Goal: Information Seeking & Learning: Learn about a topic

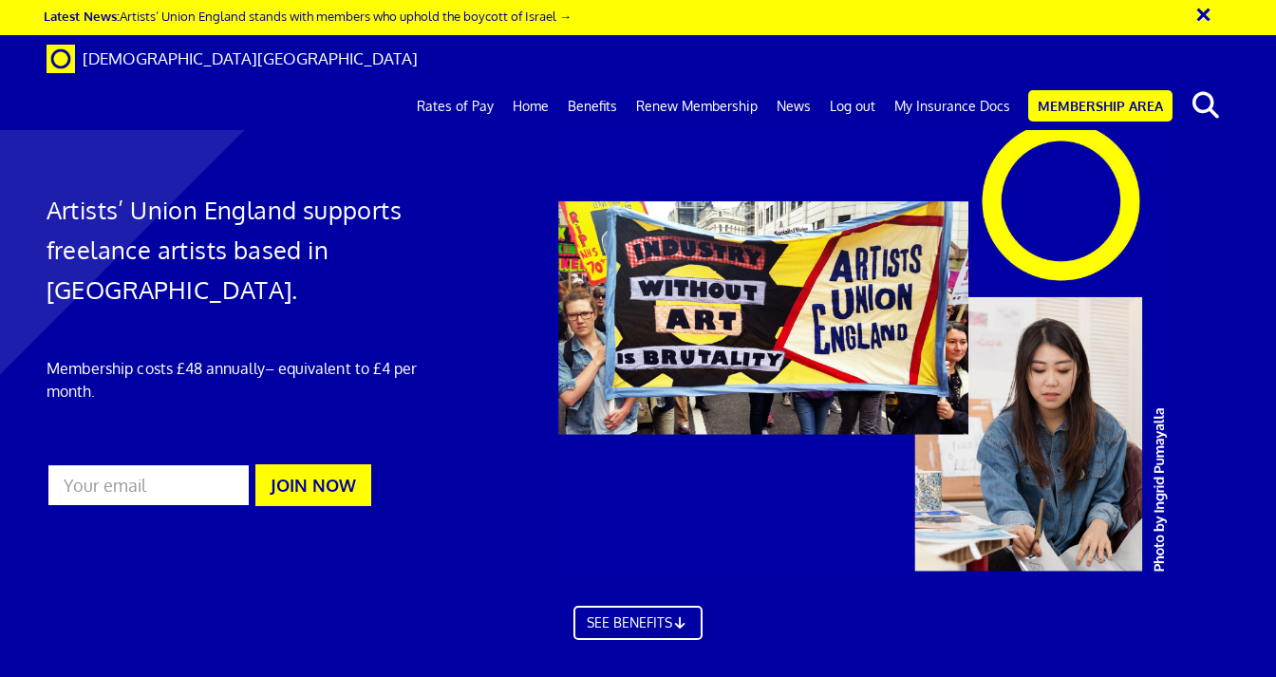
scroll to position [4560, 0]
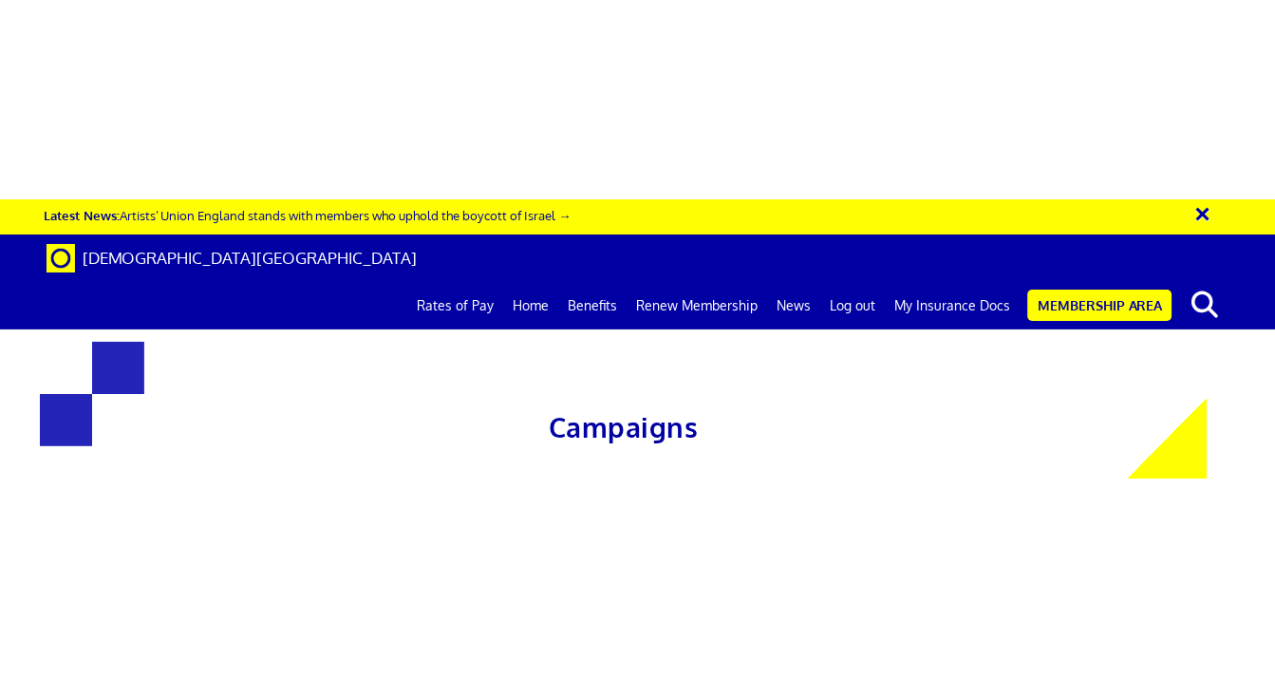
scroll to position [313, 0]
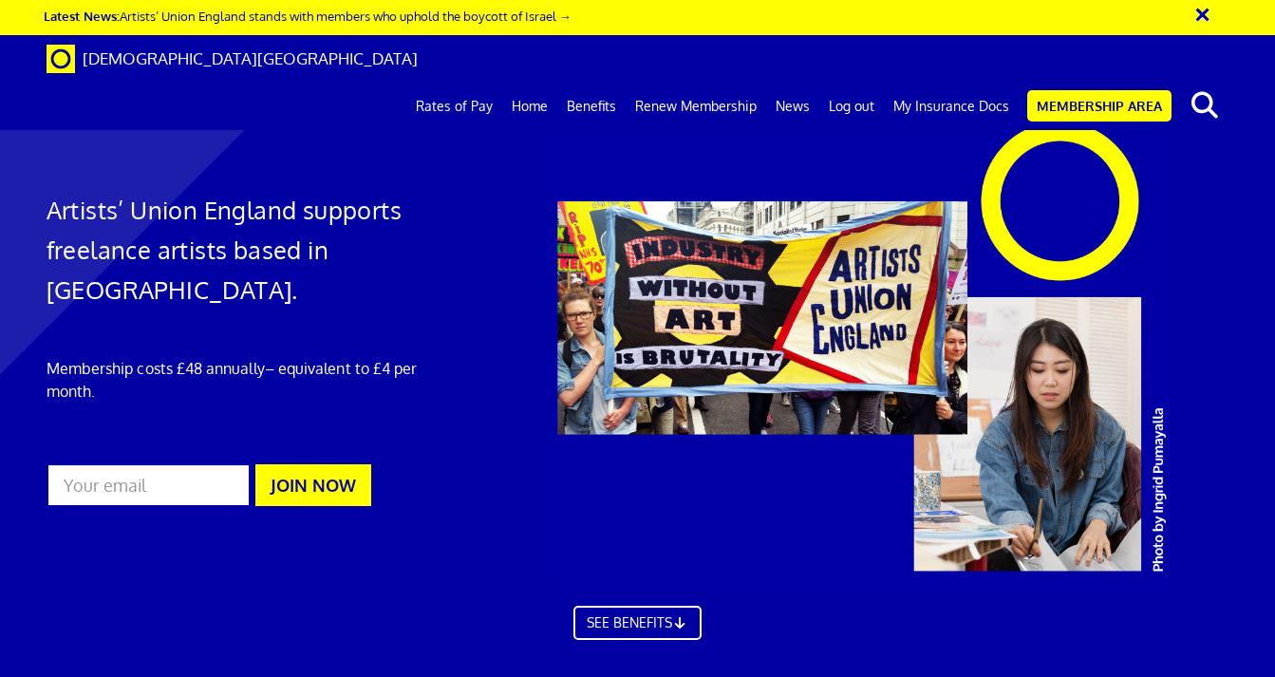
scroll to position [2601, 0]
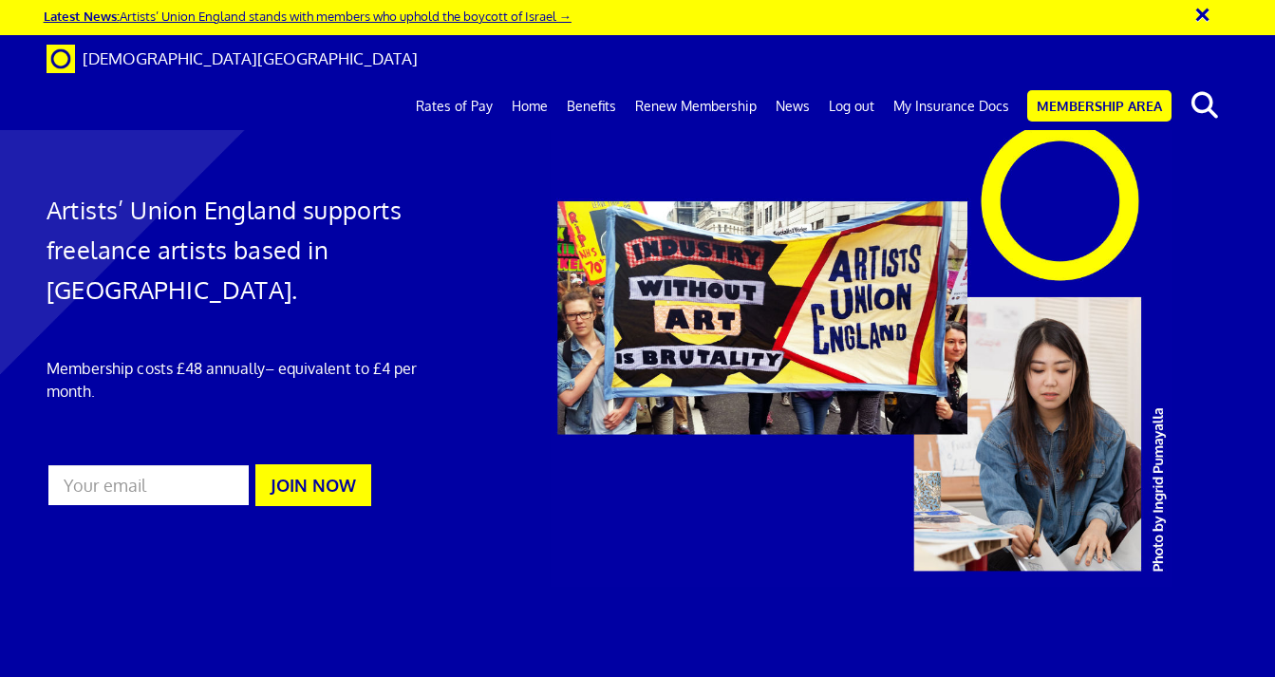
drag, startPoint x: 1081, startPoint y: 240, endPoint x: 232, endPoint y: 20, distance: 877.6
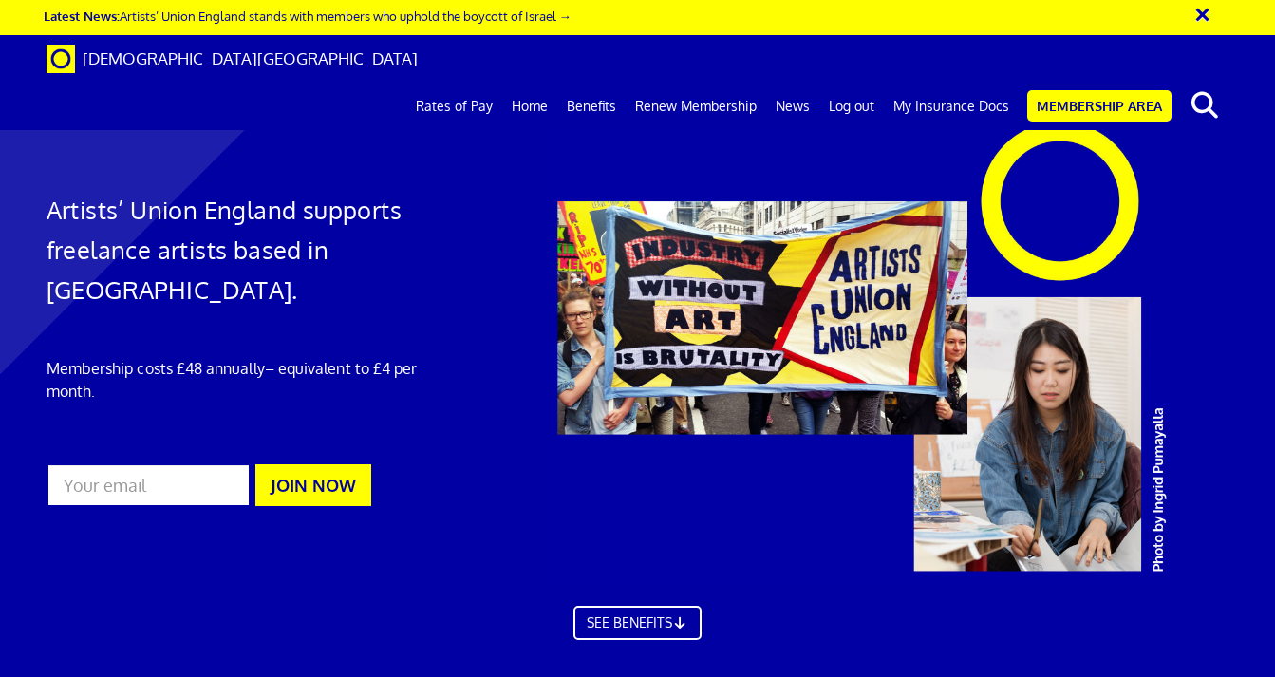
scroll to position [2352, 0]
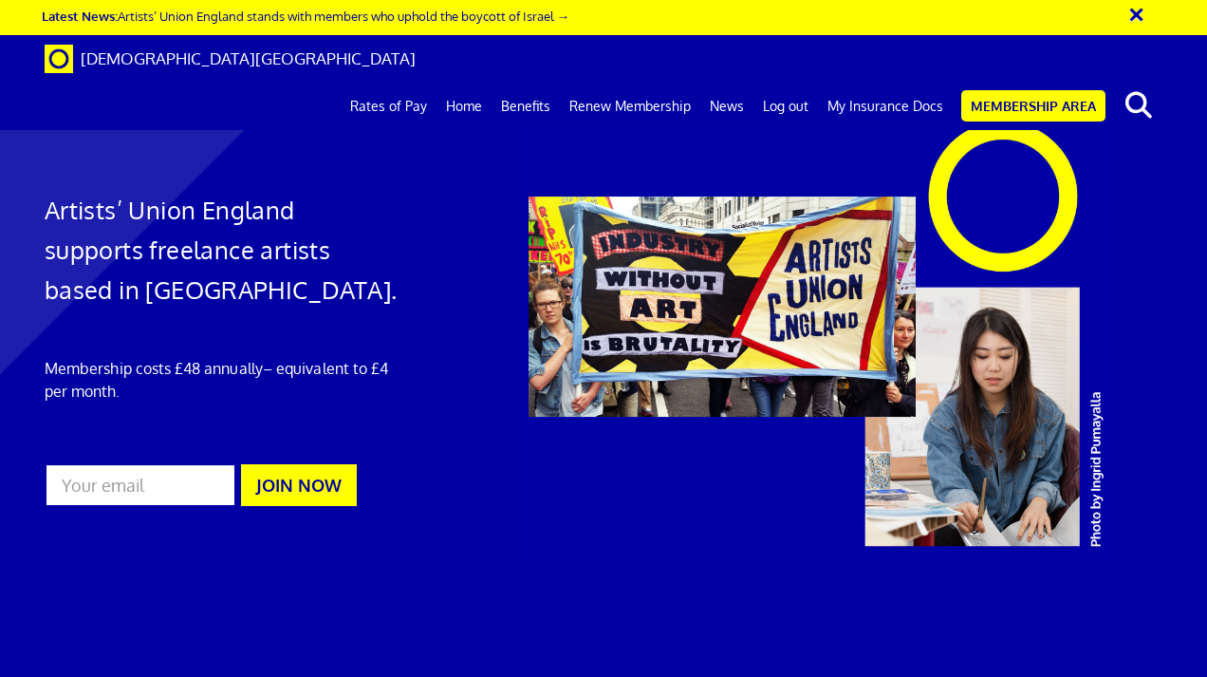
scroll to position [0, 4]
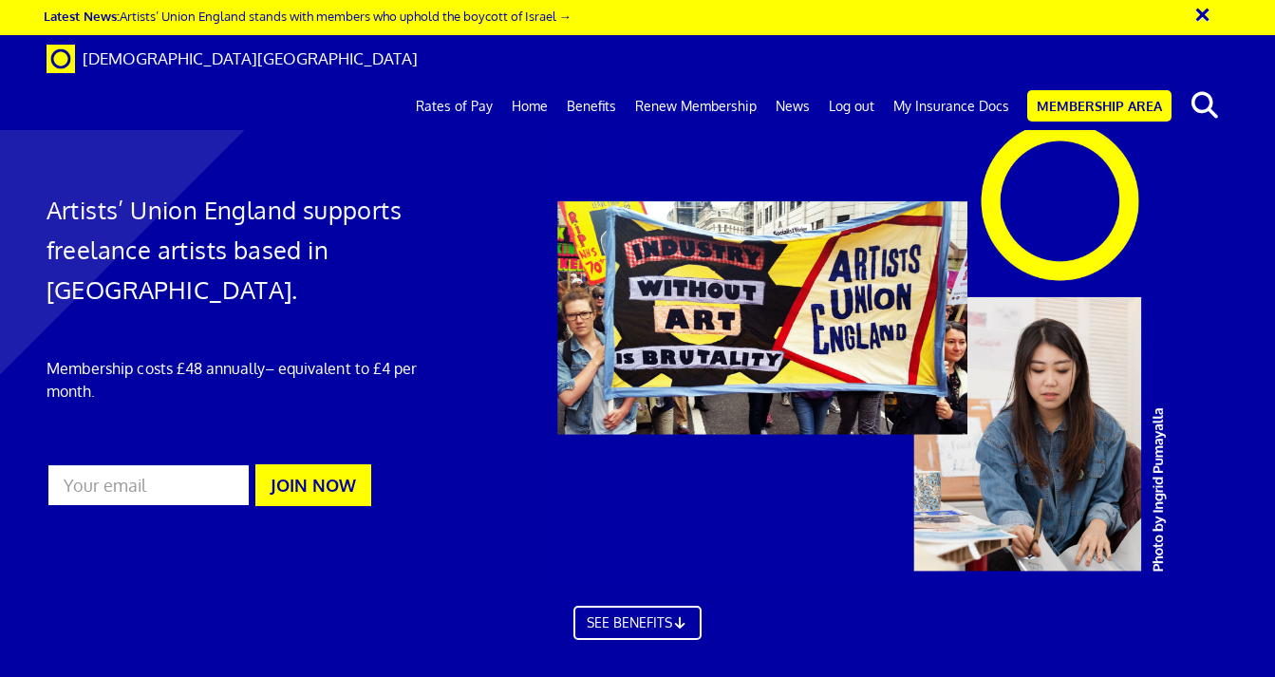
scroll to position [0, 7]
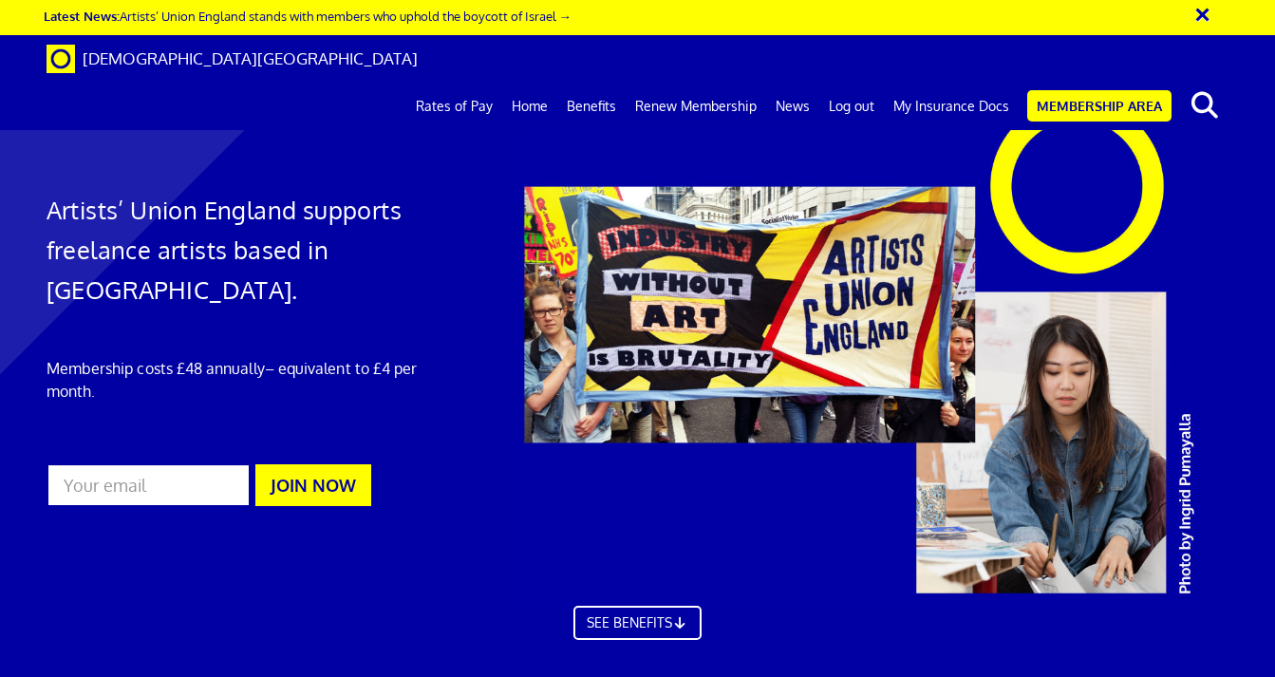
click at [838, 159] on div at bounding box center [889, 350] width 777 height 520
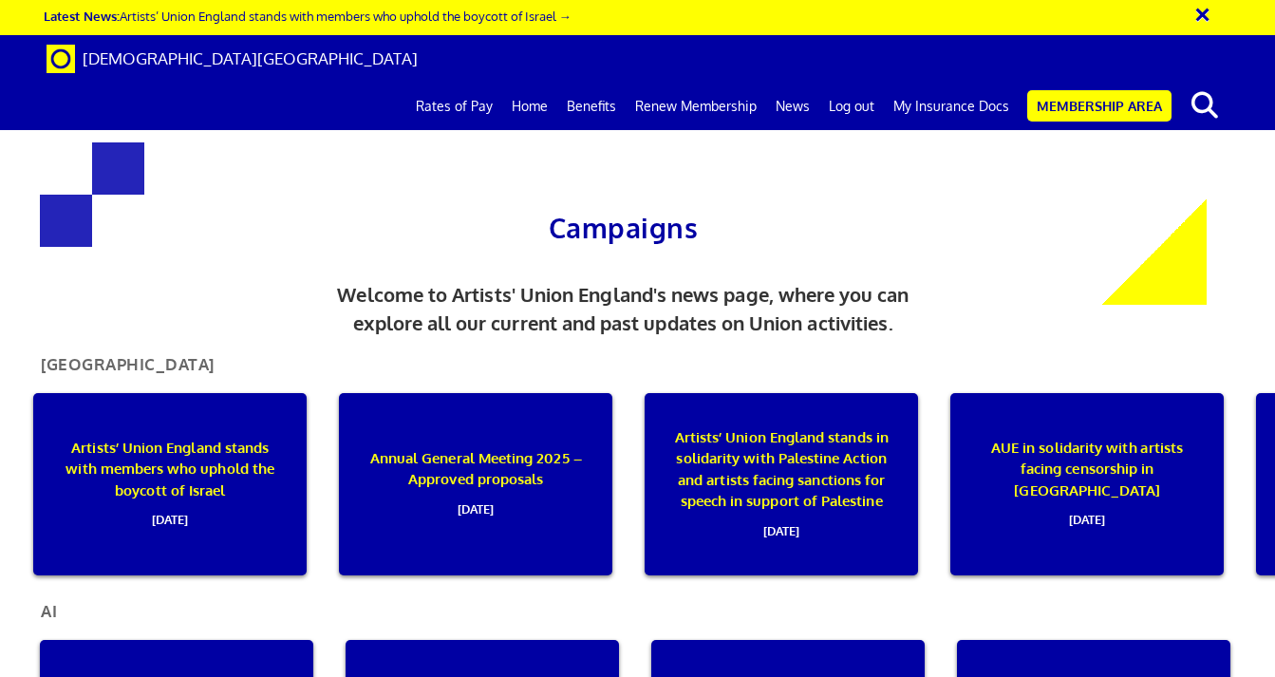
scroll to position [221, 0]
click at [234, 438] on p "Artists’ Union England stands with members who uphold the boycott of Israel 01 …" at bounding box center [170, 484] width 218 height 93
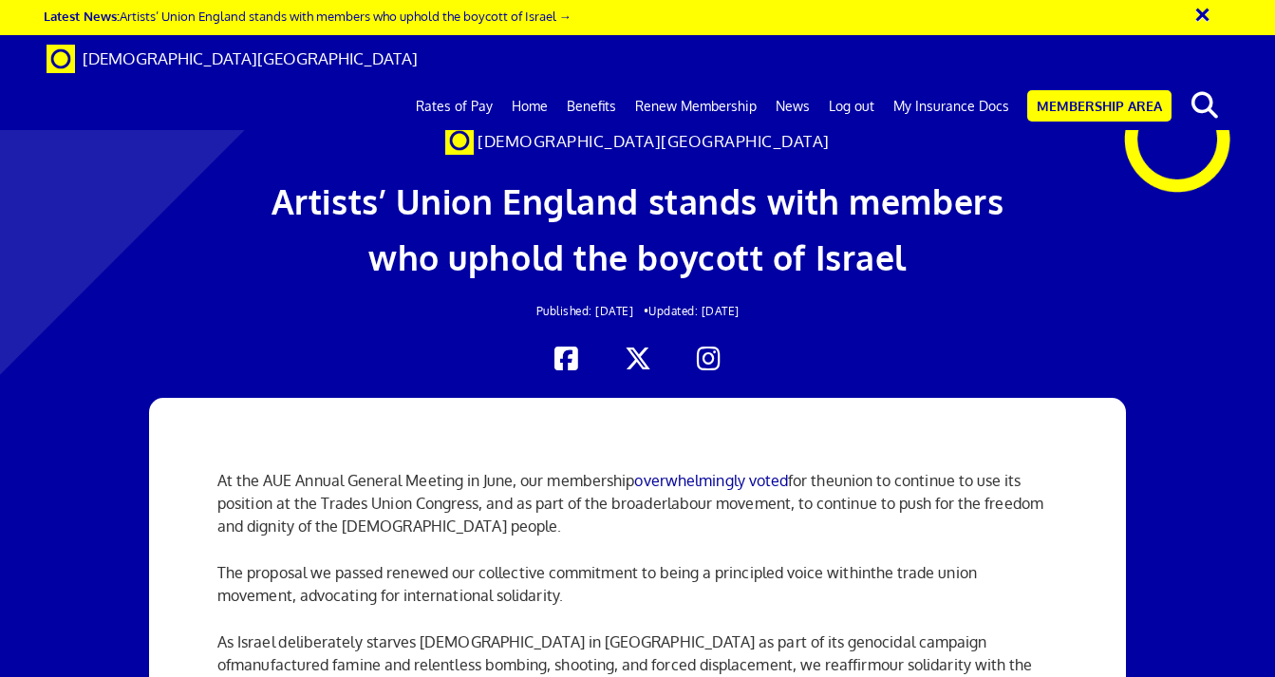
scroll to position [1458, 0]
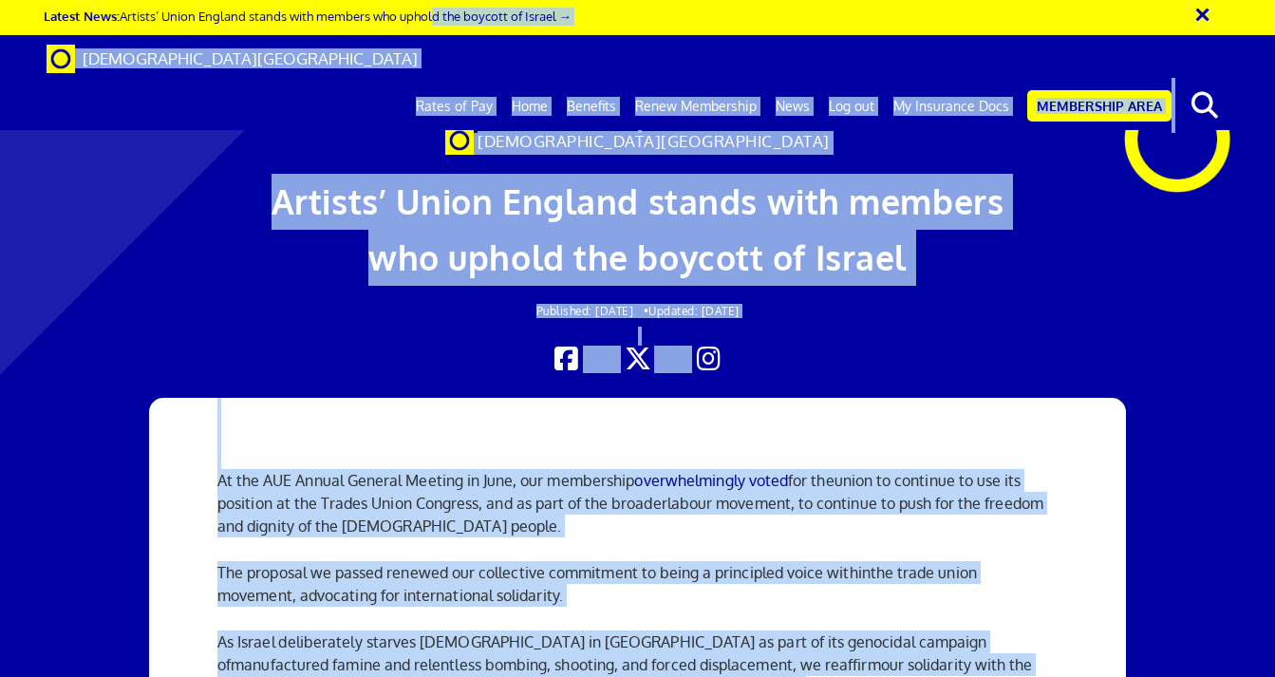
drag, startPoint x: 536, startPoint y: 403, endPoint x: 444, endPoint y: 30, distance: 384.2
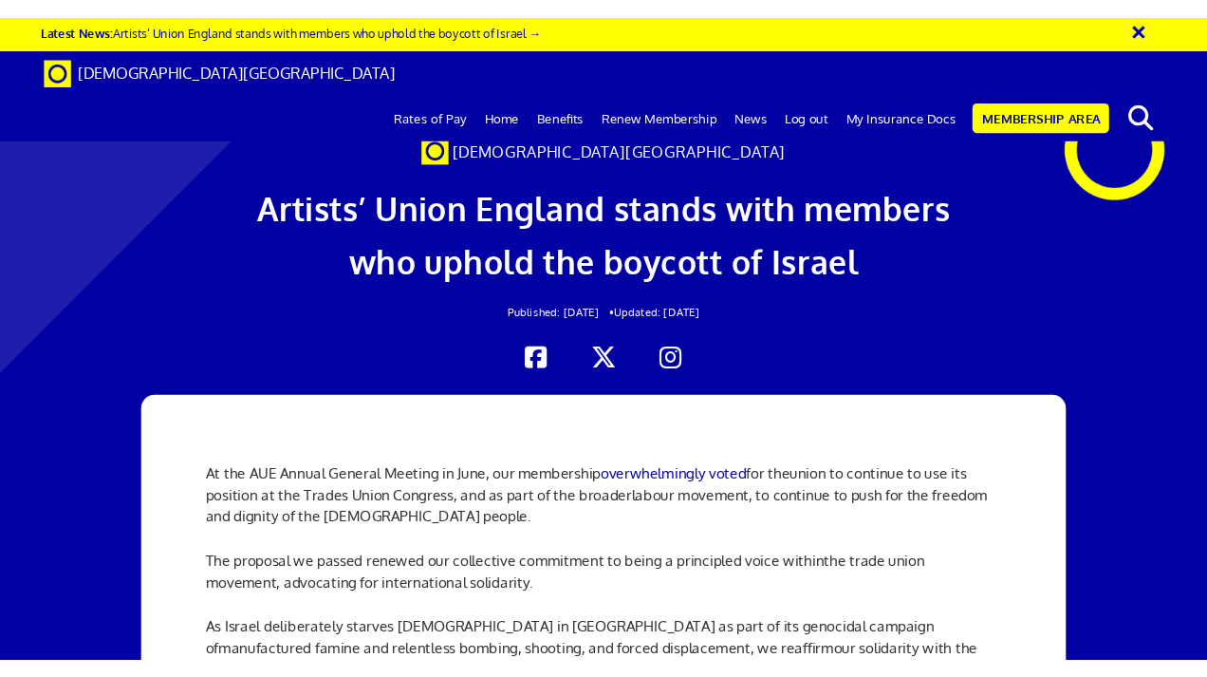
scroll to position [2473, 0]
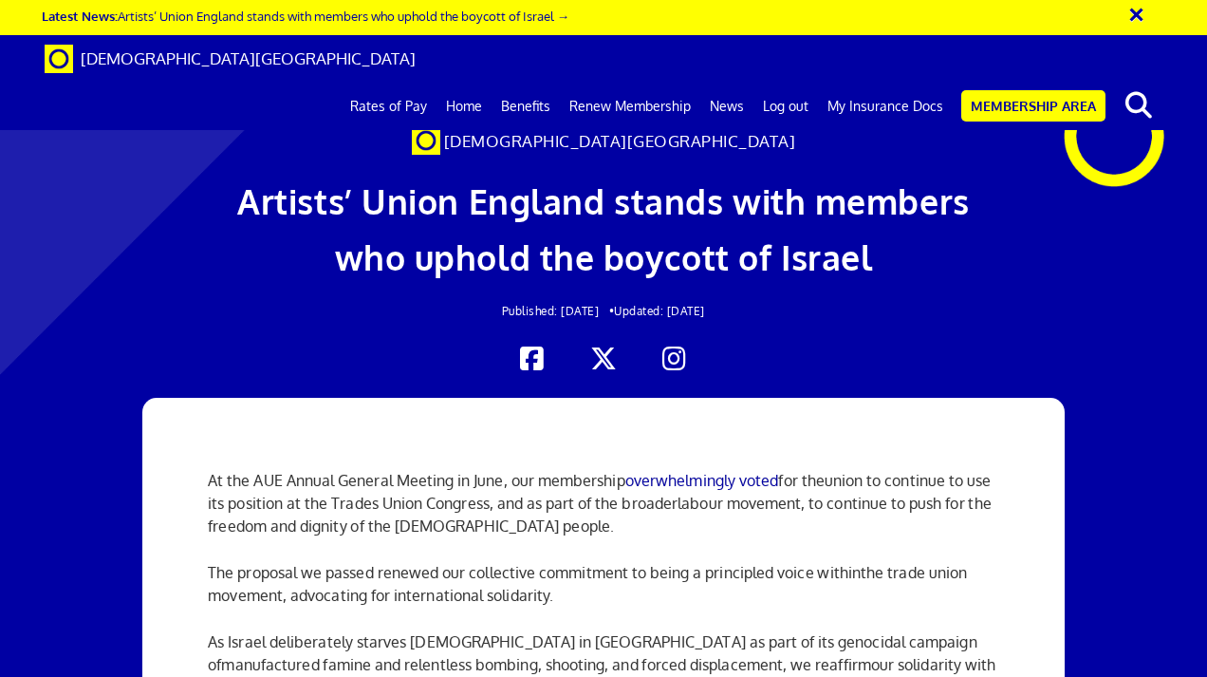
scroll to position [0, 4]
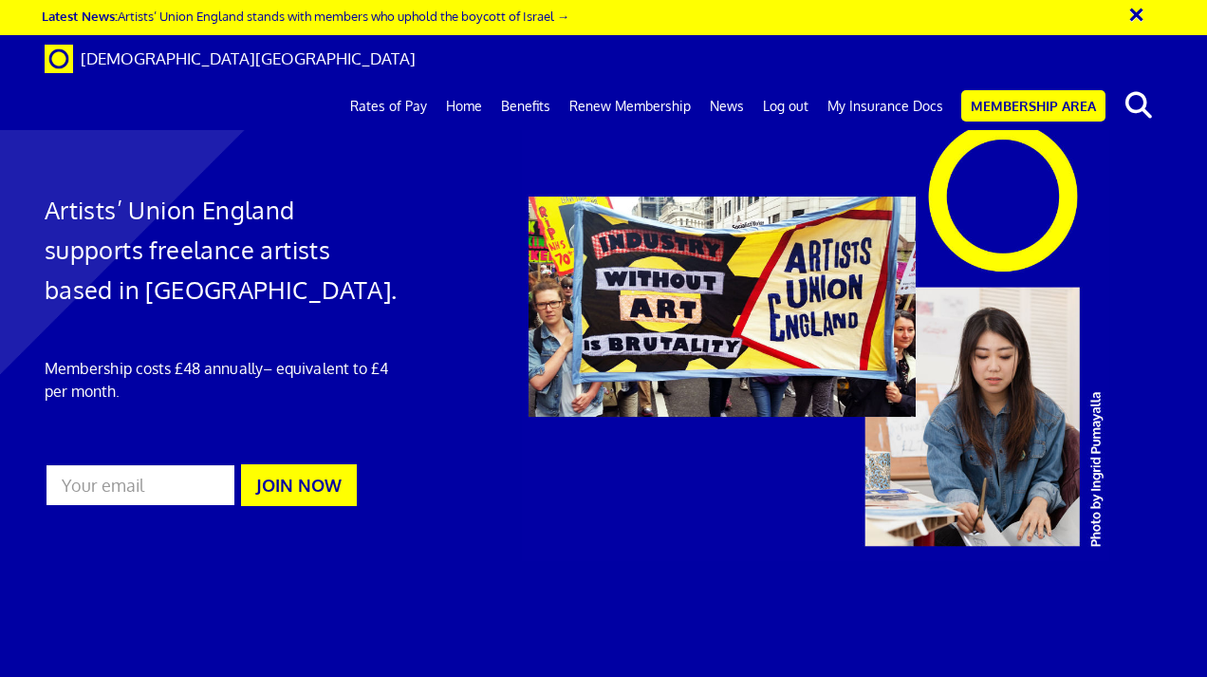
scroll to position [0, 4]
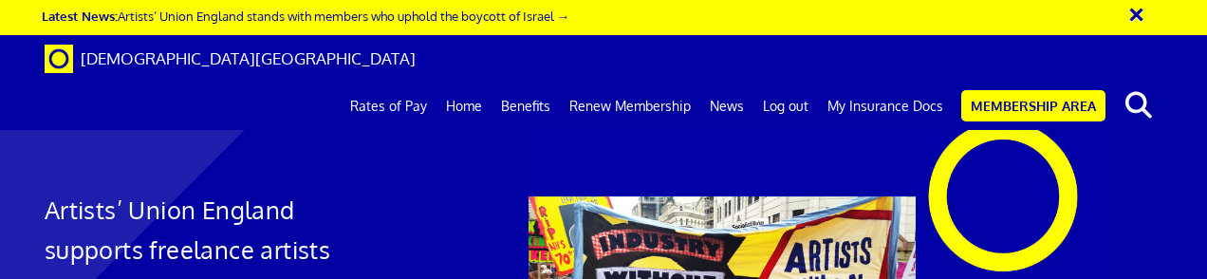
scroll to position [2471, 0]
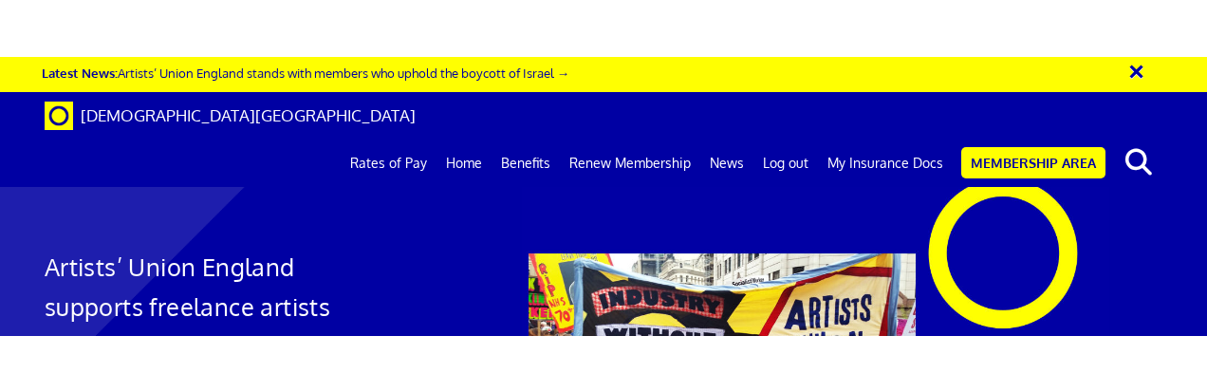
scroll to position [2512, 0]
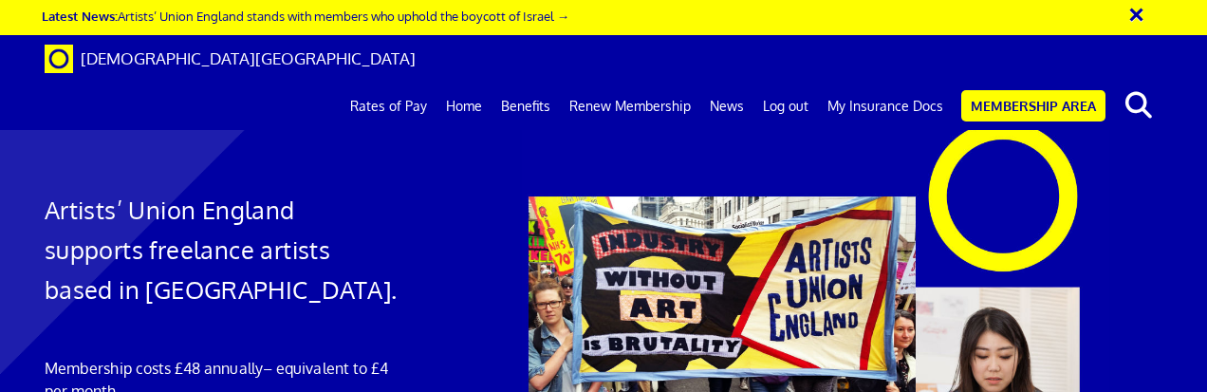
scroll to position [0, 4]
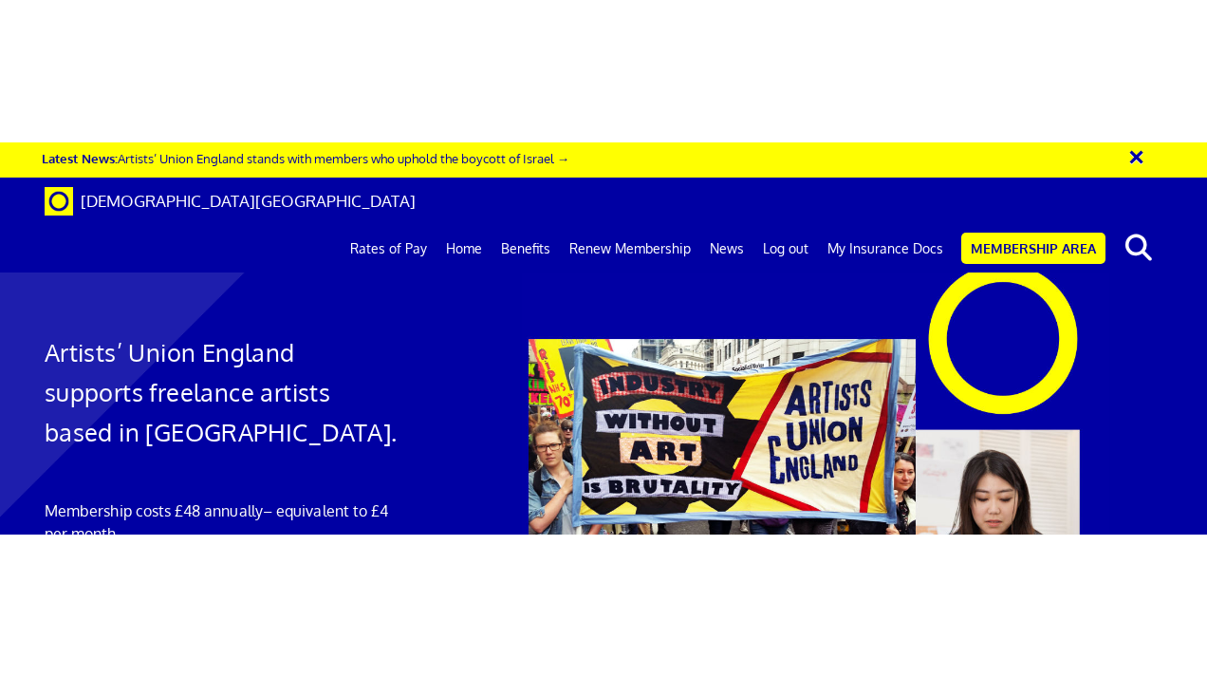
scroll to position [0, 4]
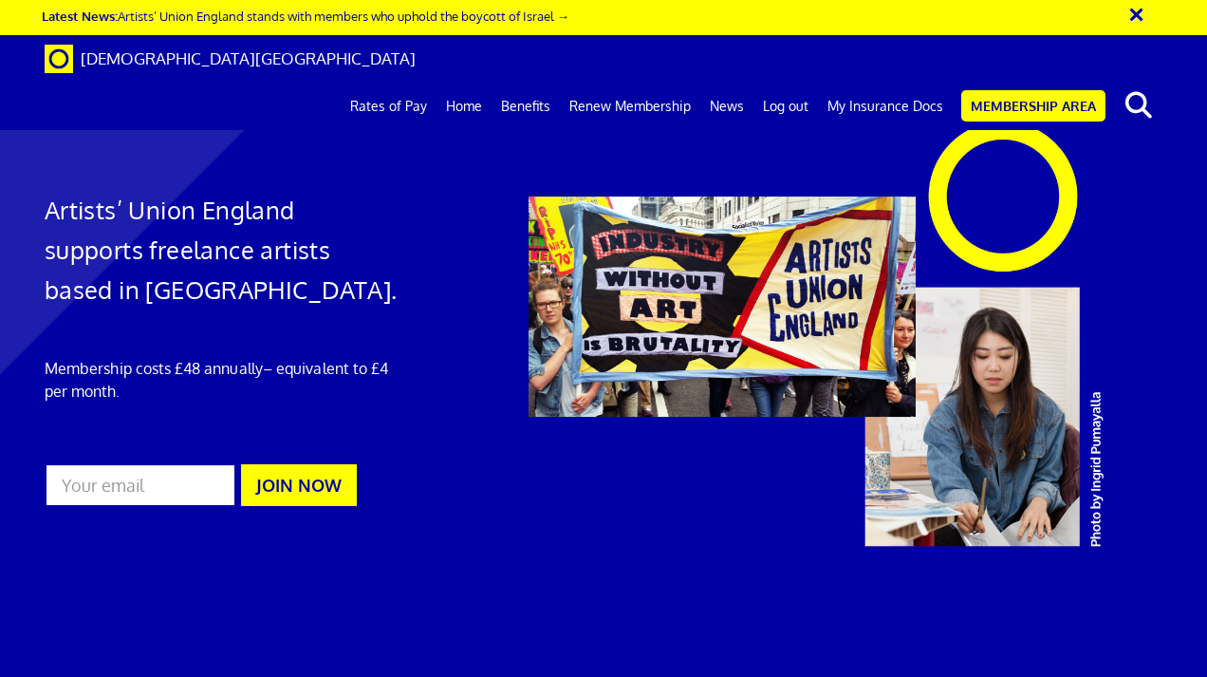
scroll to position [0, 4]
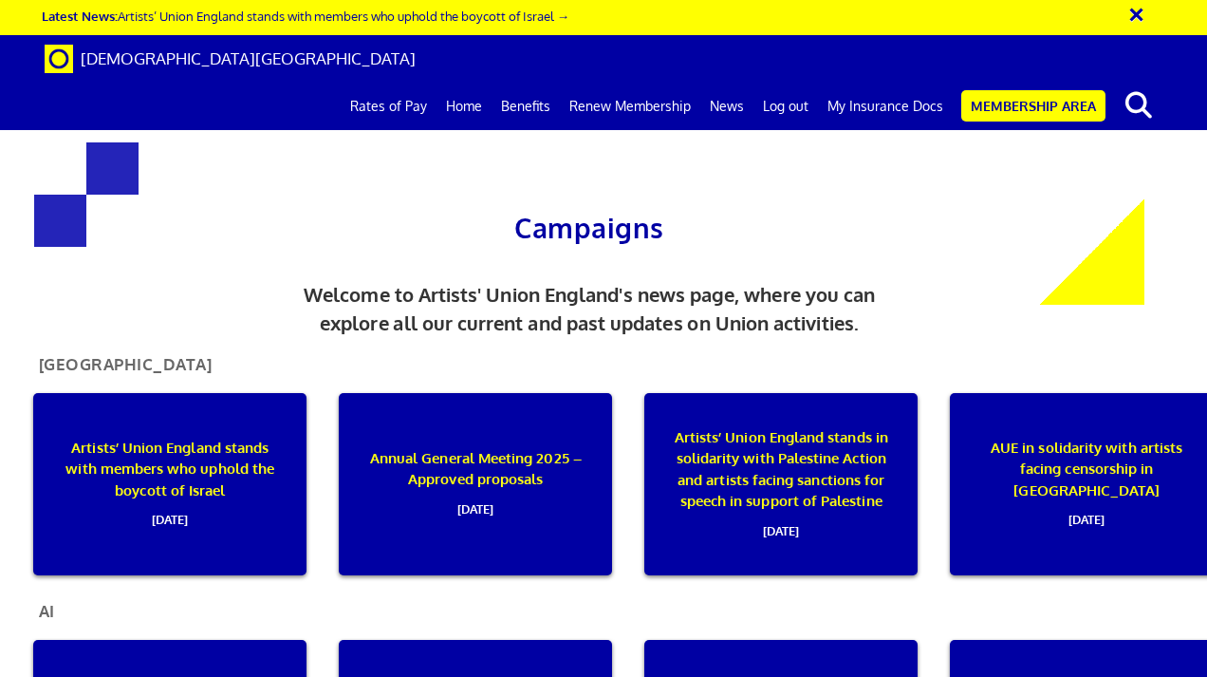
scroll to position [0, 4]
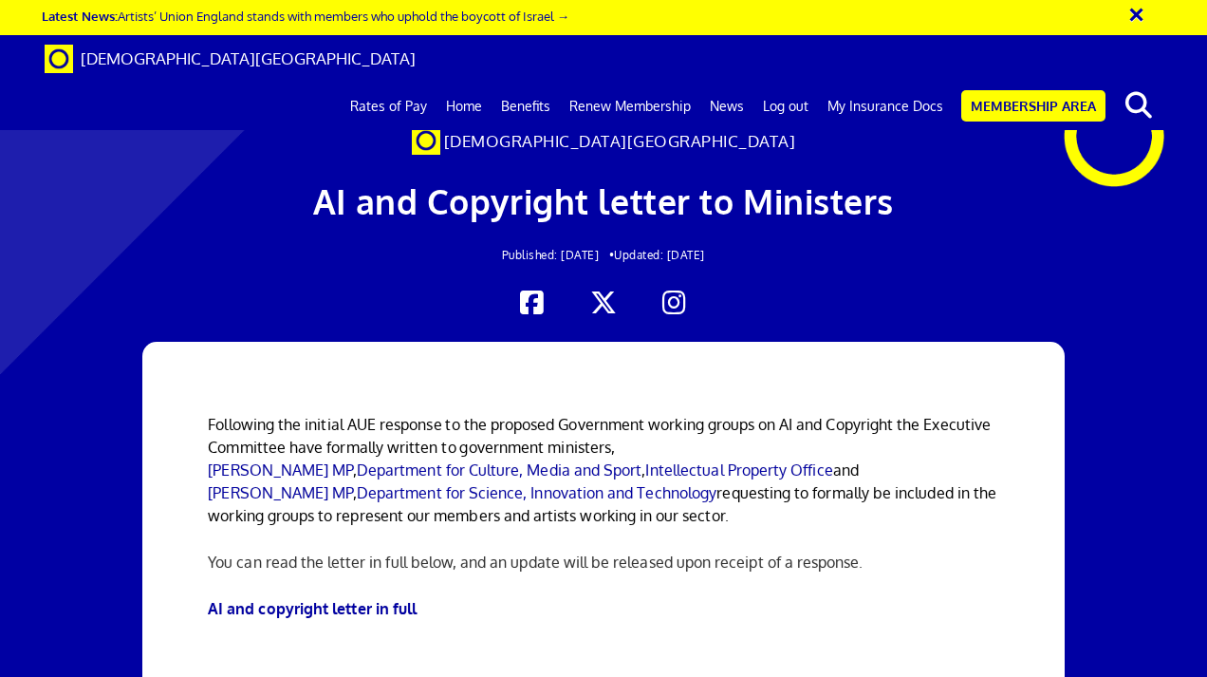
scroll to position [0, 4]
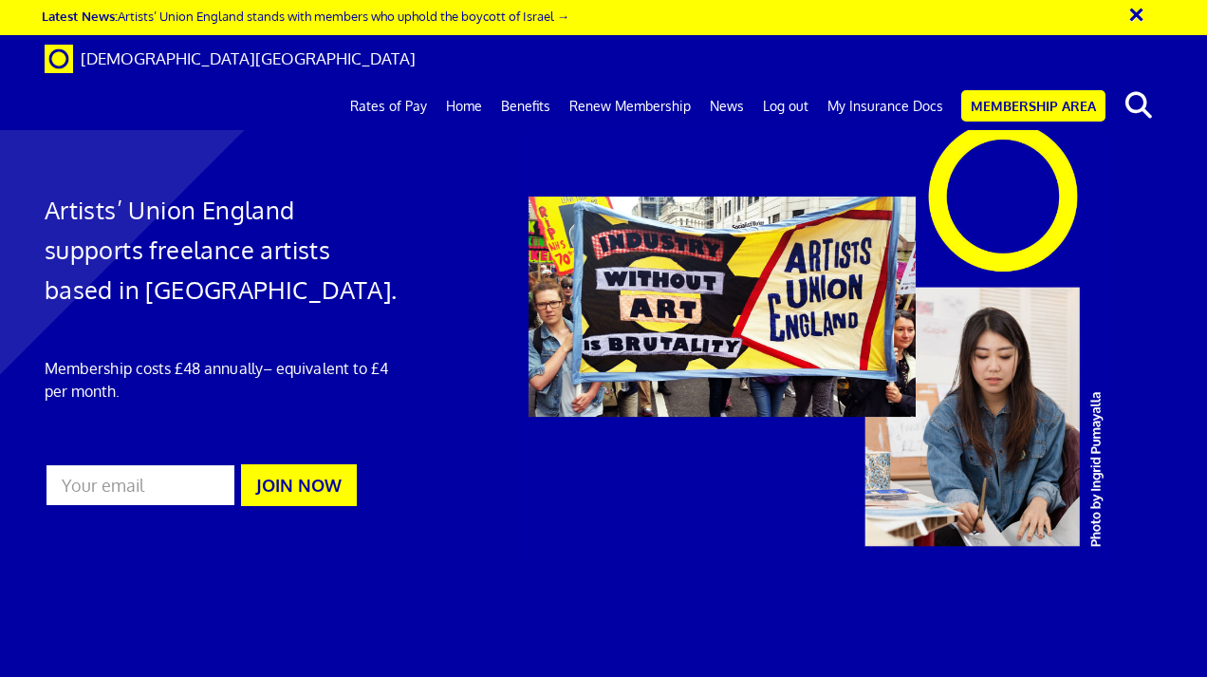
scroll to position [0, 4]
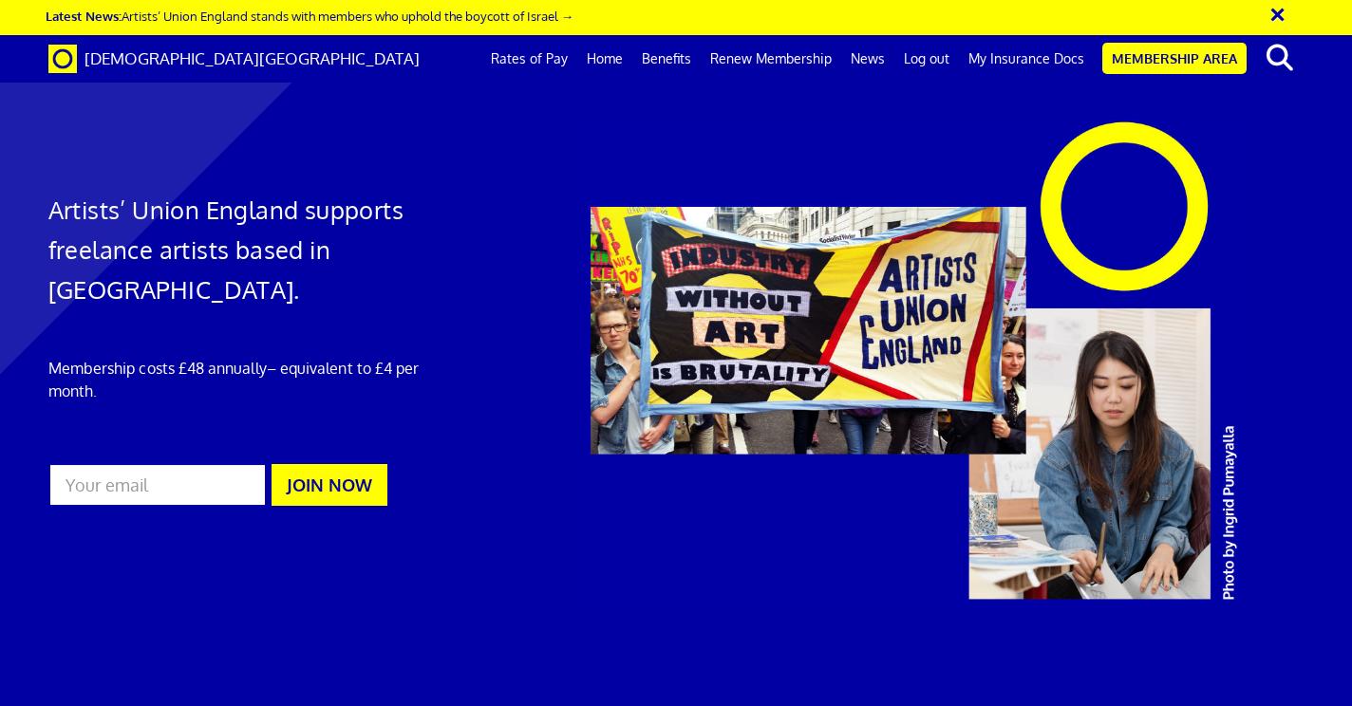
scroll to position [0, 534]
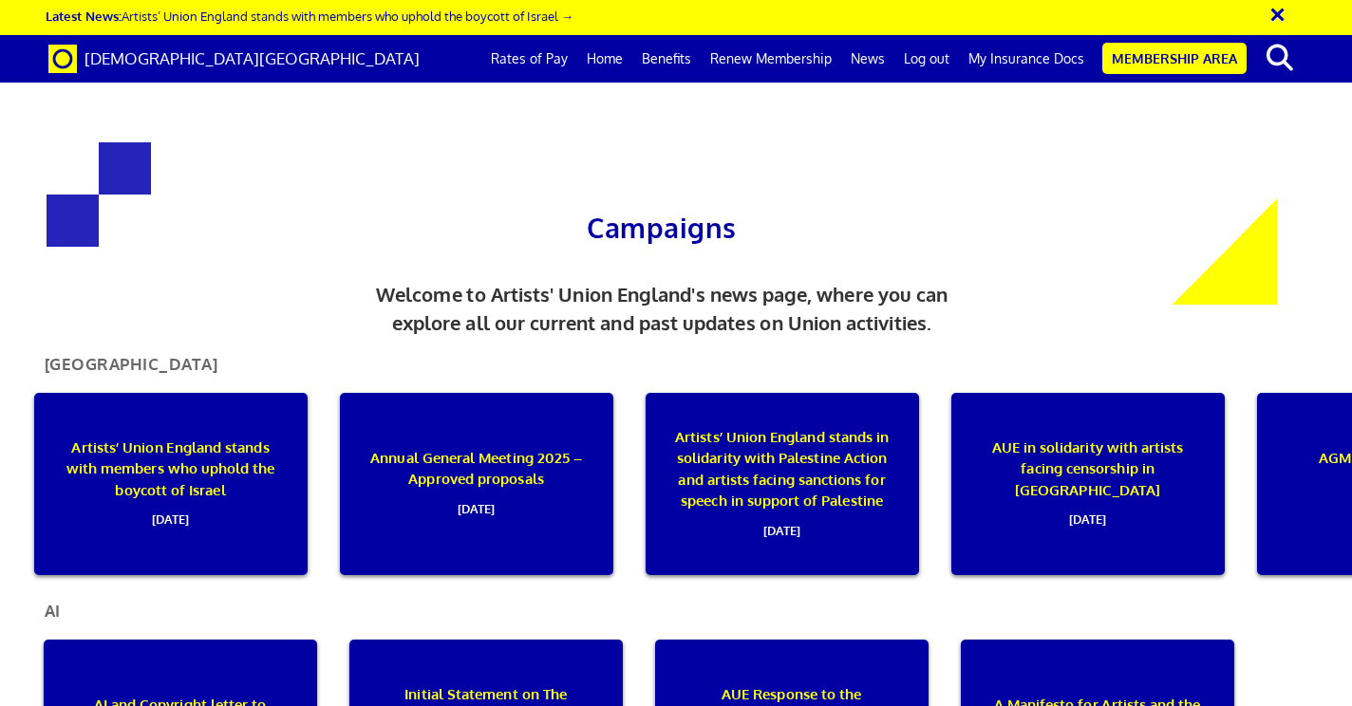
scroll to position [233, 0]
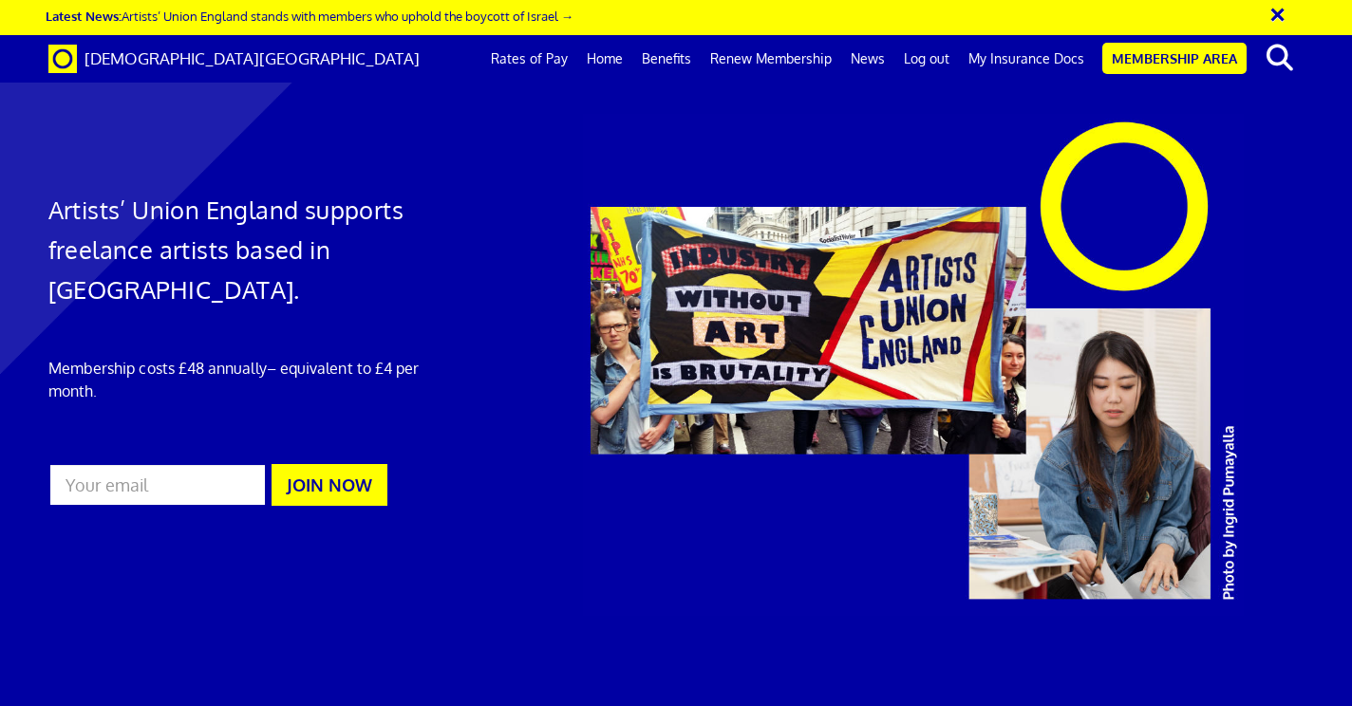
scroll to position [0, 9]
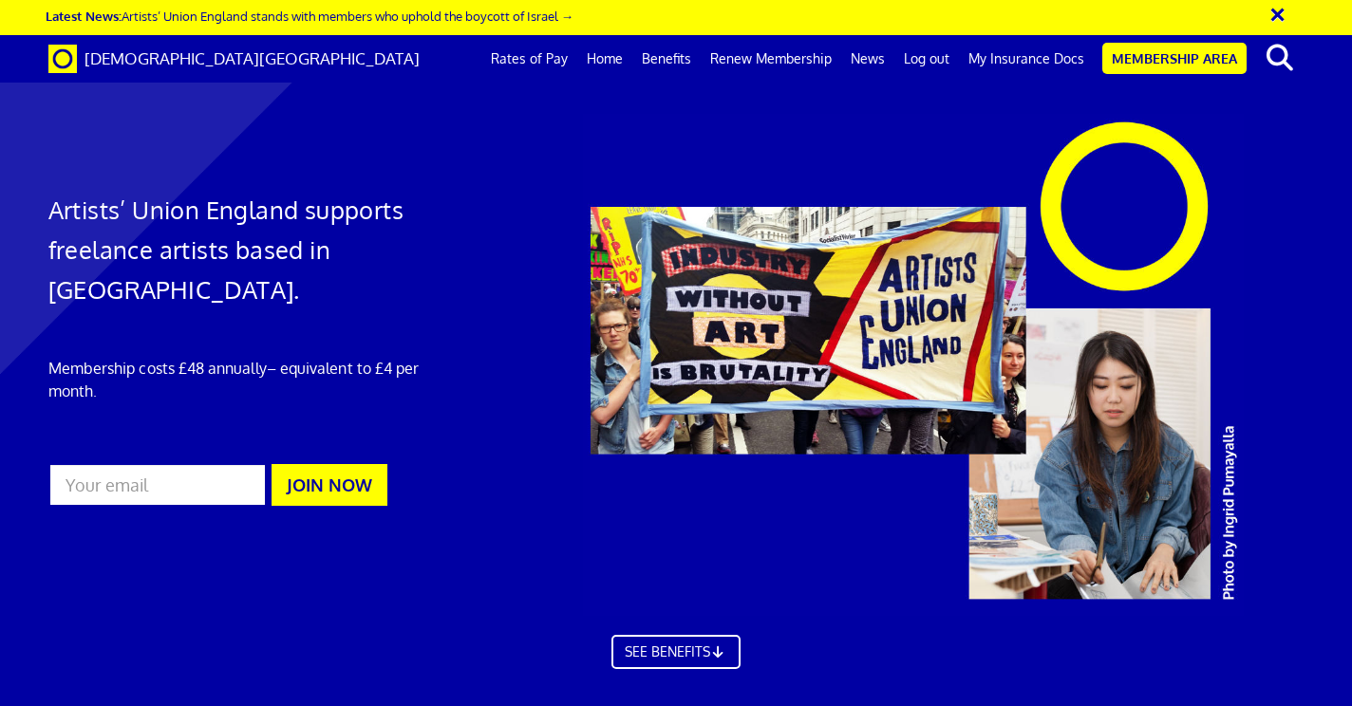
scroll to position [0, 9]
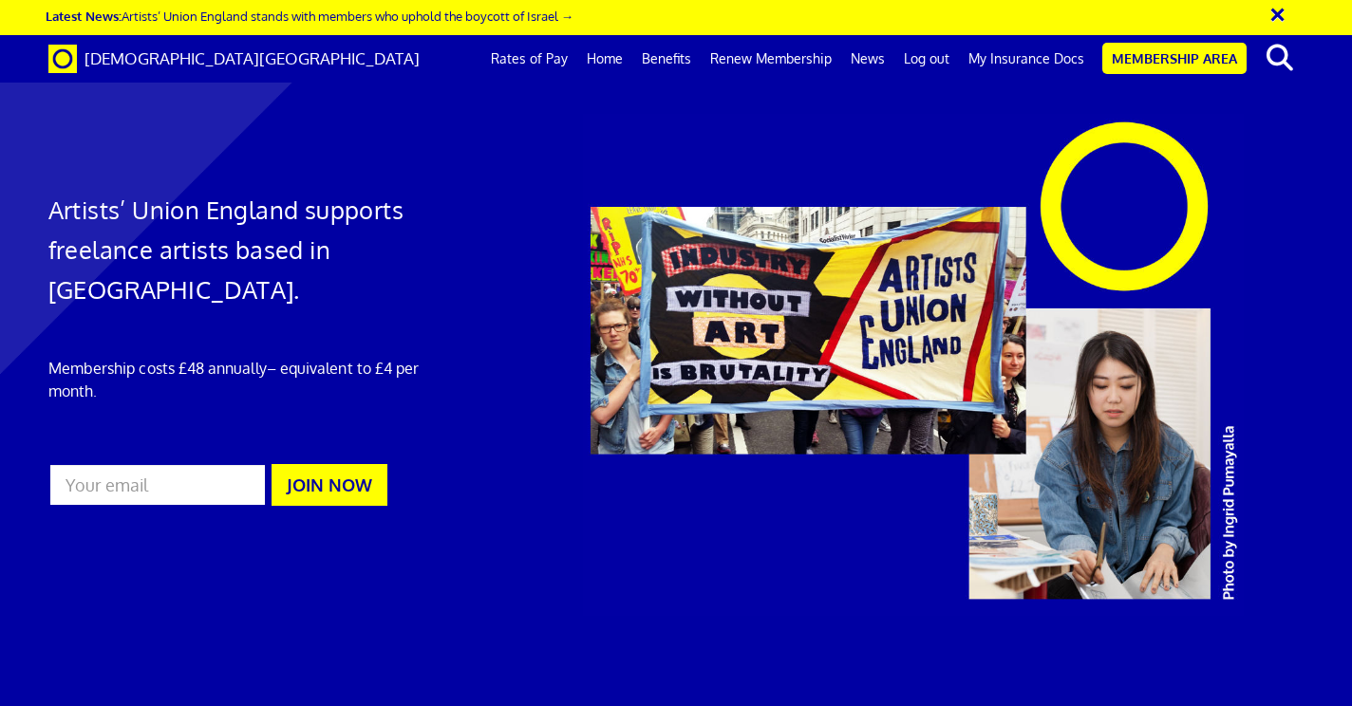
scroll to position [0, 9]
drag, startPoint x: 742, startPoint y: 272, endPoint x: 959, endPoint y: 4, distance: 345.0
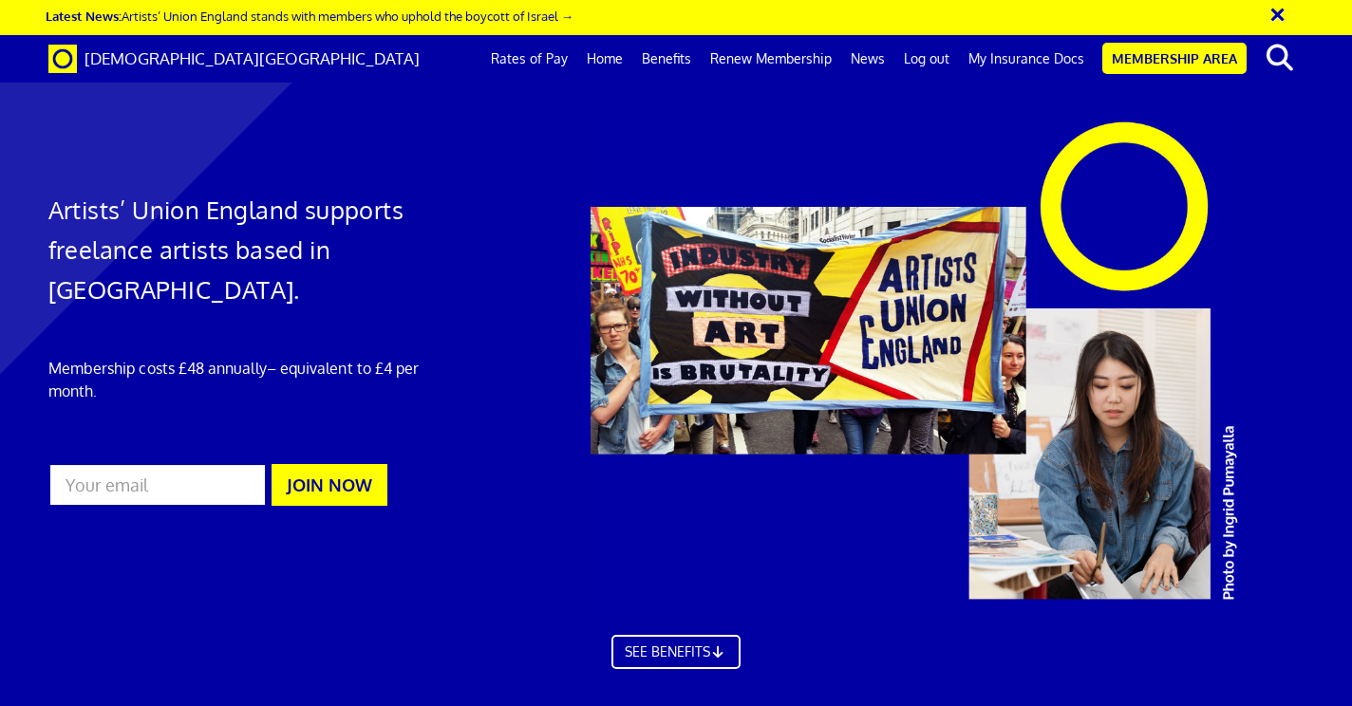
scroll to position [0, 9]
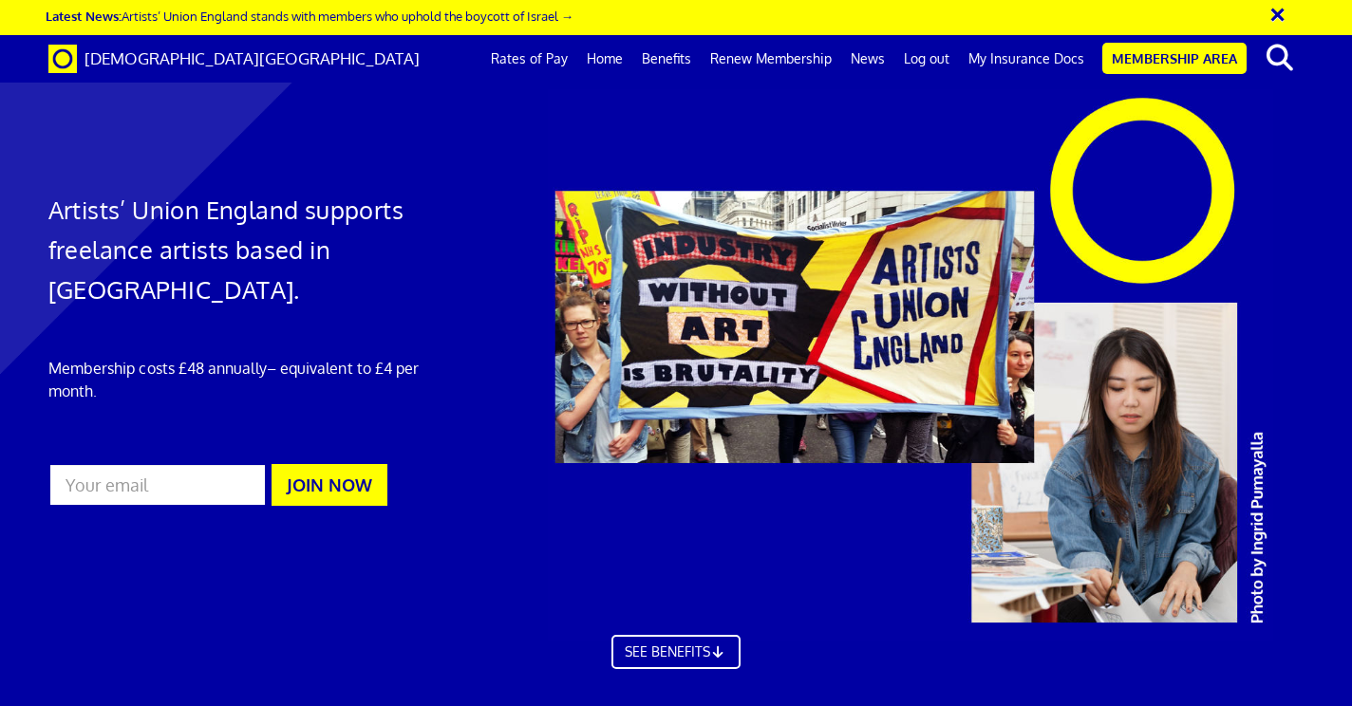
scroll to position [0, 9]
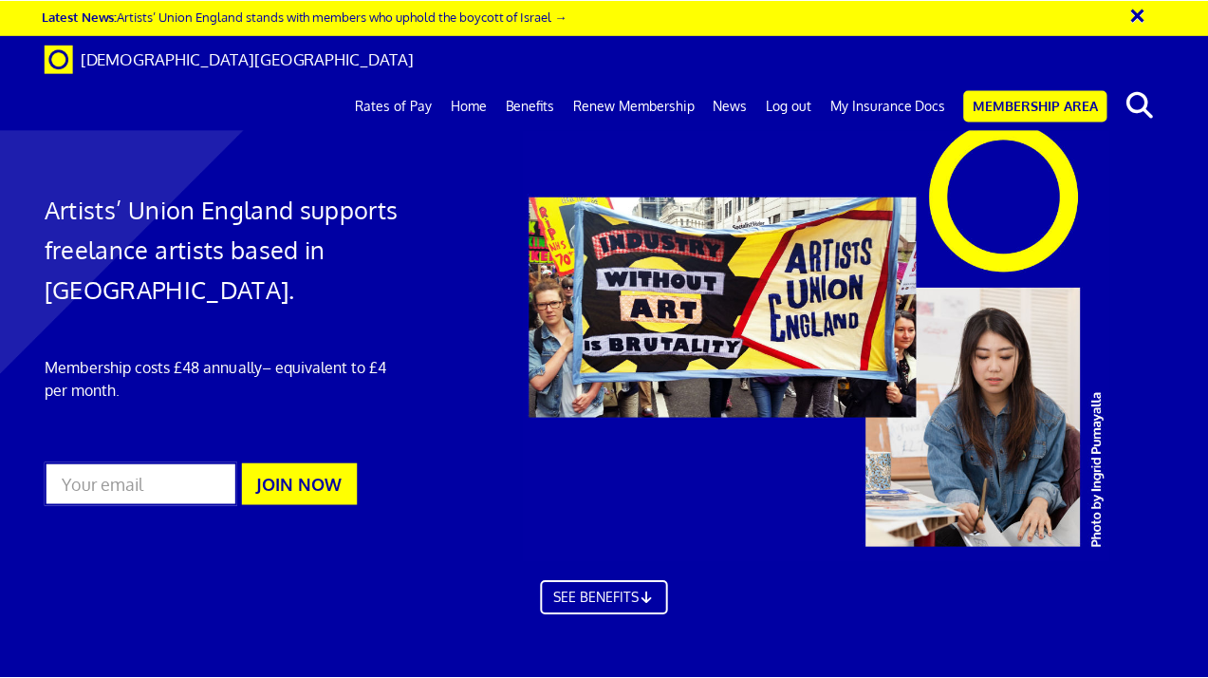
scroll to position [0, 4]
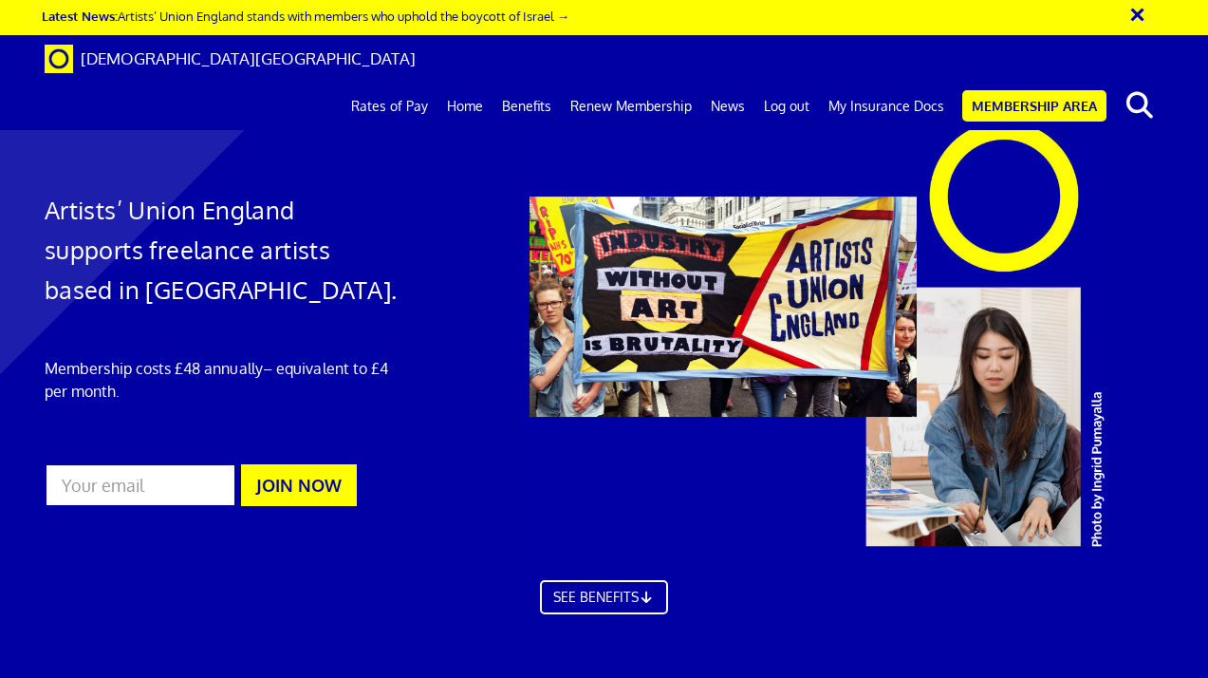
scroll to position [0, 4]
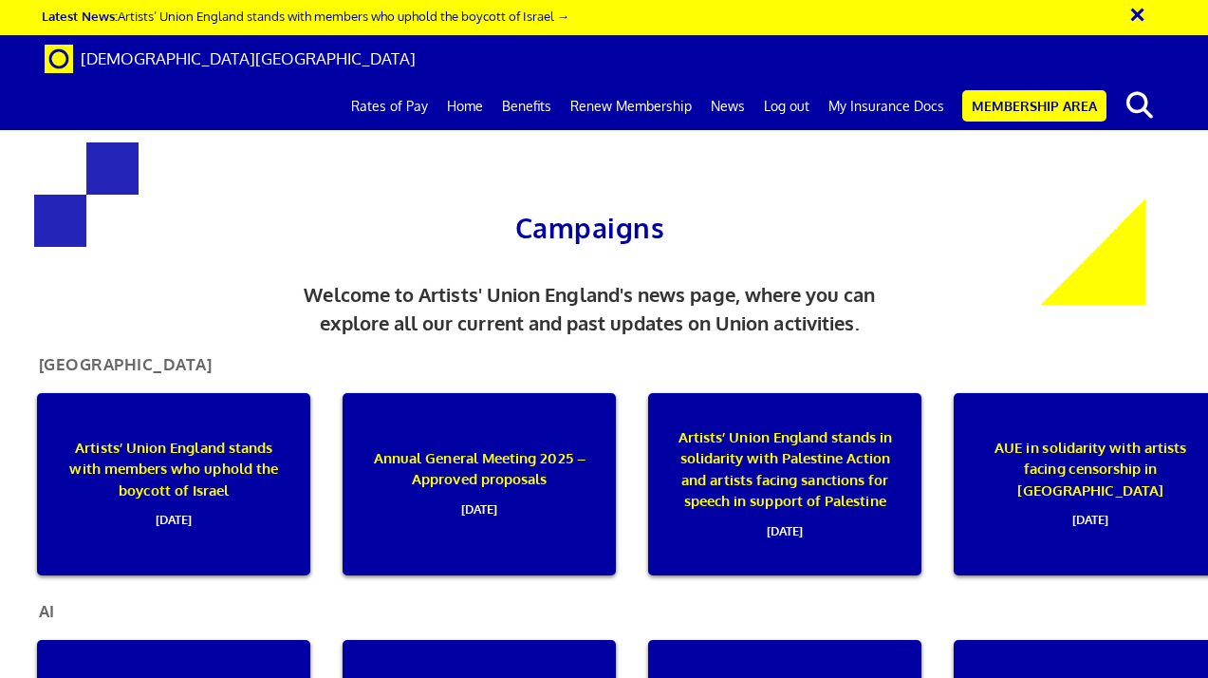
scroll to position [0, 4]
